Goal: Navigation & Orientation: Find specific page/section

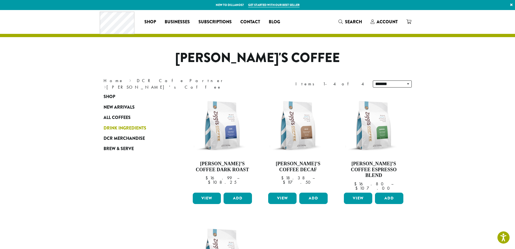
scroll to position [27, 0]
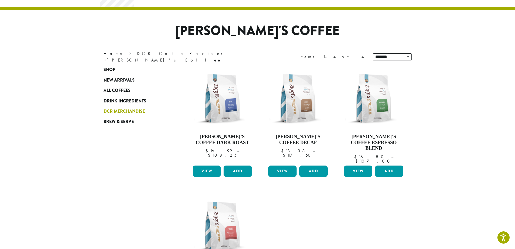
click at [118, 111] on span "DCR Merchandise" at bounding box center [124, 111] width 41 height 7
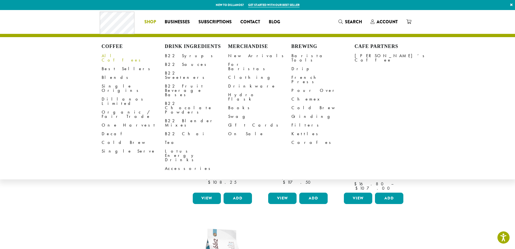
click at [117, 55] on link "All Coffees" at bounding box center [133, 57] width 63 height 13
